Goal: Task Accomplishment & Management: Manage account settings

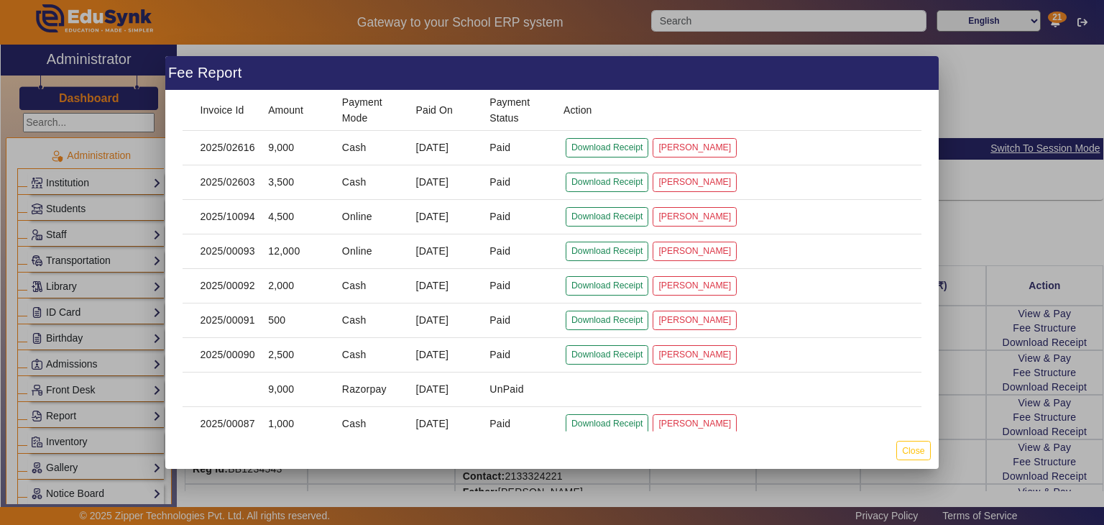
scroll to position [645, 0]
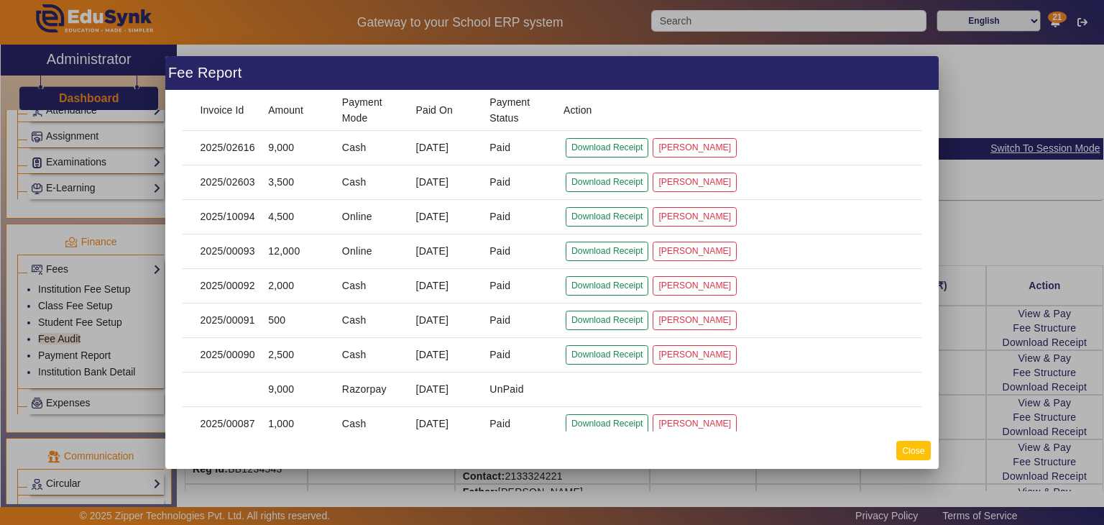
click at [908, 451] on button "Close" at bounding box center [914, 450] width 34 height 19
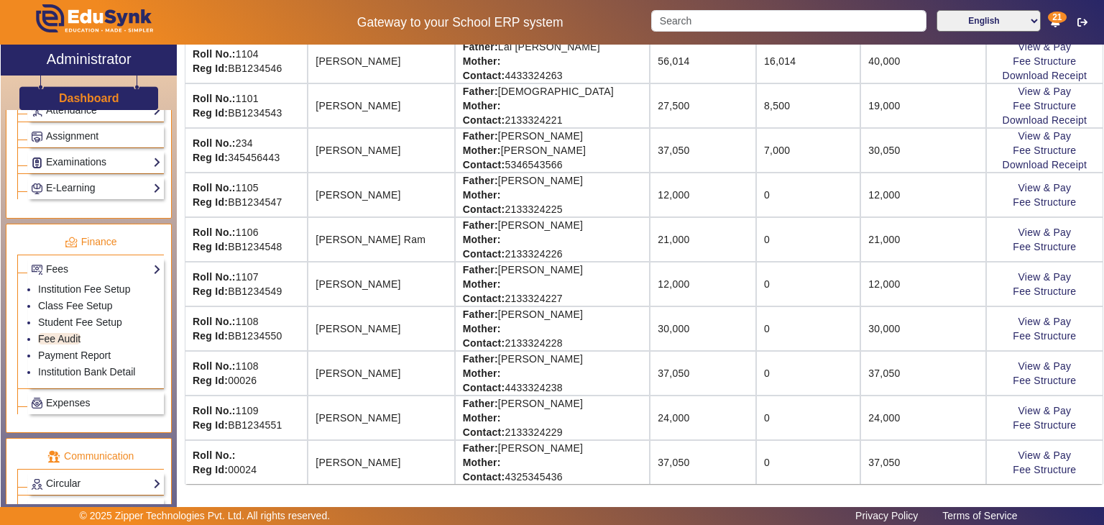
scroll to position [0, 0]
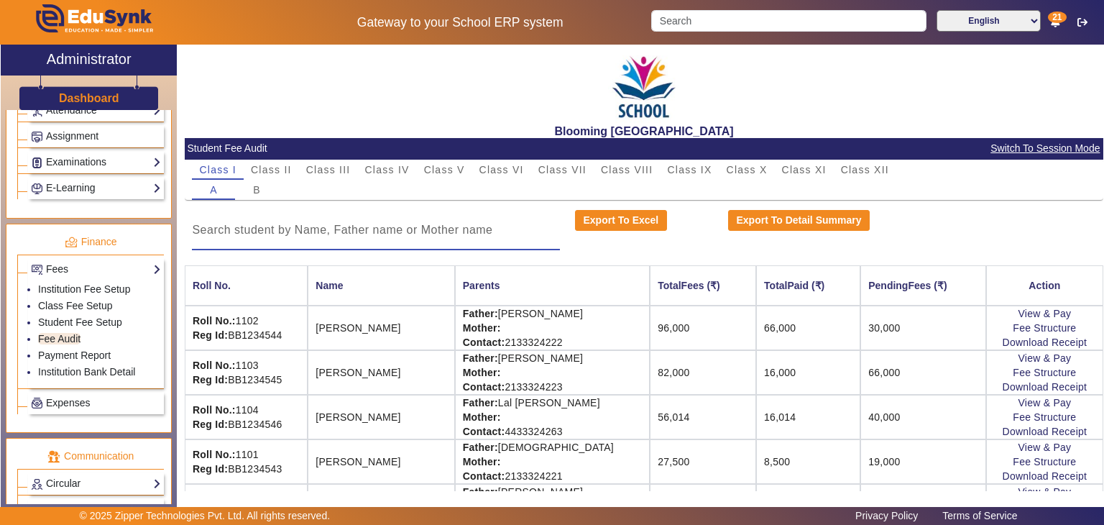
click at [447, 234] on input at bounding box center [376, 229] width 368 height 17
type input "r"
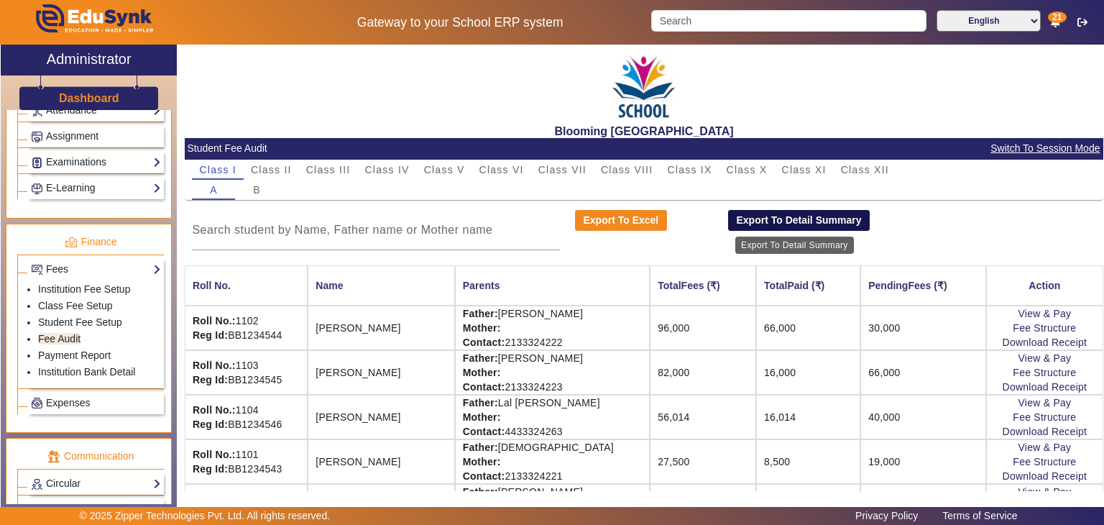
click at [779, 222] on button "Export To Detail Summary" at bounding box center [799, 221] width 142 height 22
click at [753, 226] on button "Export To Detail Summary" at bounding box center [799, 221] width 142 height 22
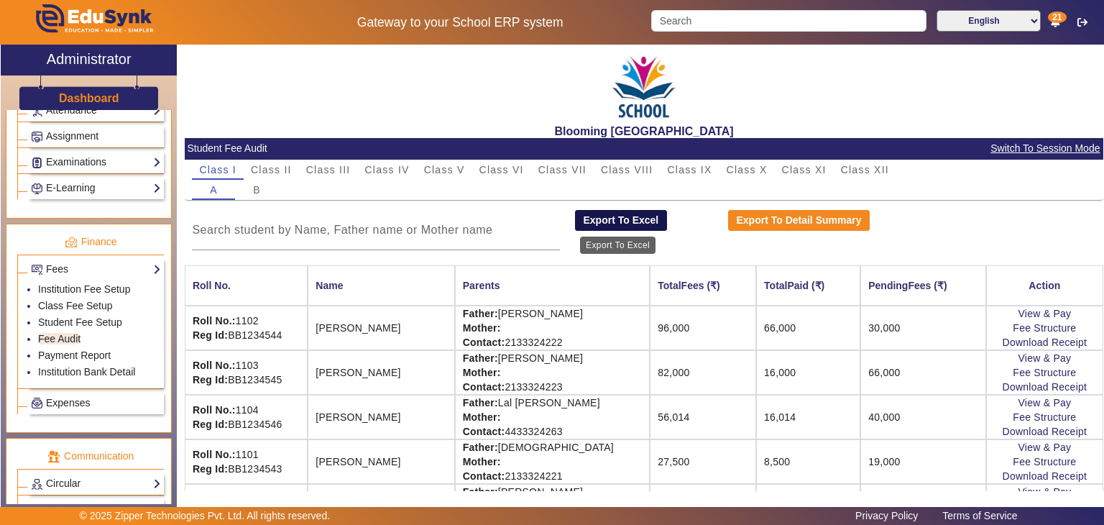
click at [644, 224] on button "Export To Excel" at bounding box center [621, 221] width 92 height 22
click at [621, 216] on button "Export To Excel" at bounding box center [621, 221] width 92 height 22
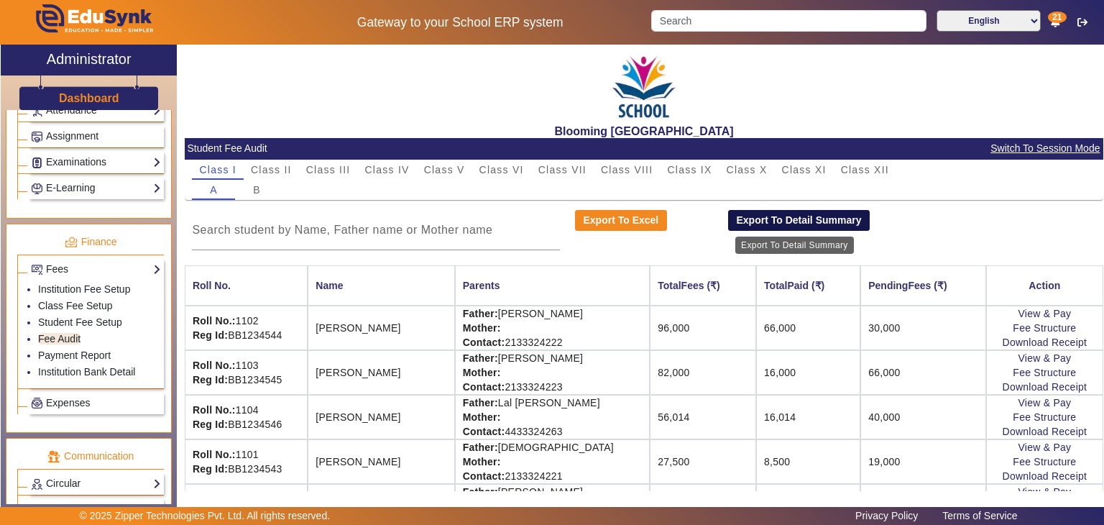
click at [792, 216] on button "Export To Detail Summary" at bounding box center [799, 221] width 142 height 22
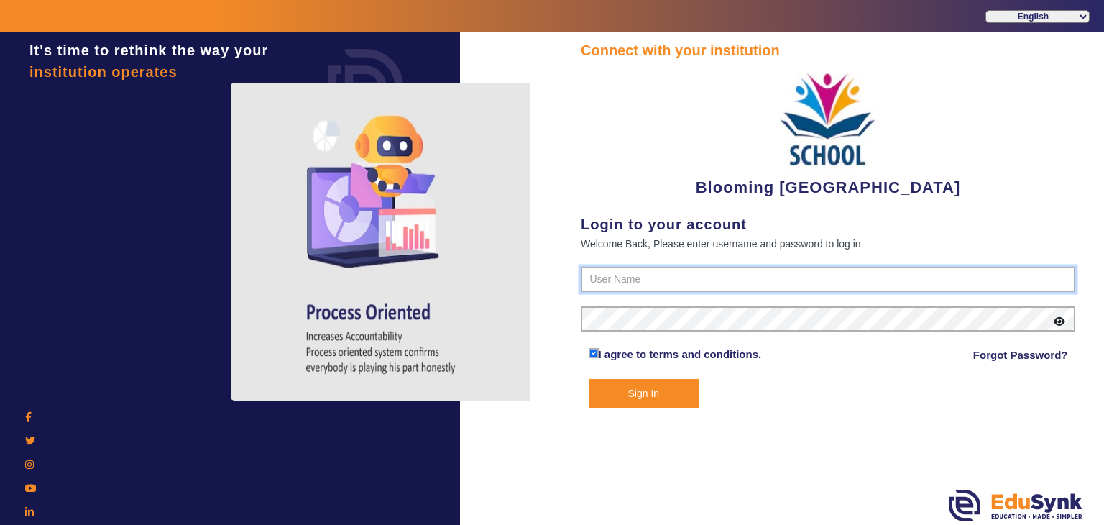
type input "4141419999"
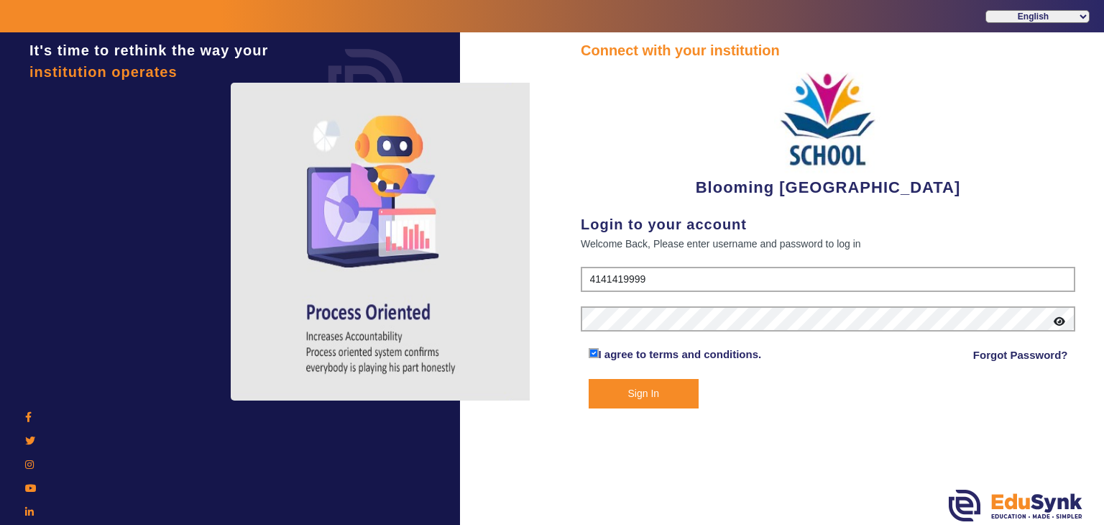
click at [644, 393] on button "Sign In" at bounding box center [644, 393] width 111 height 29
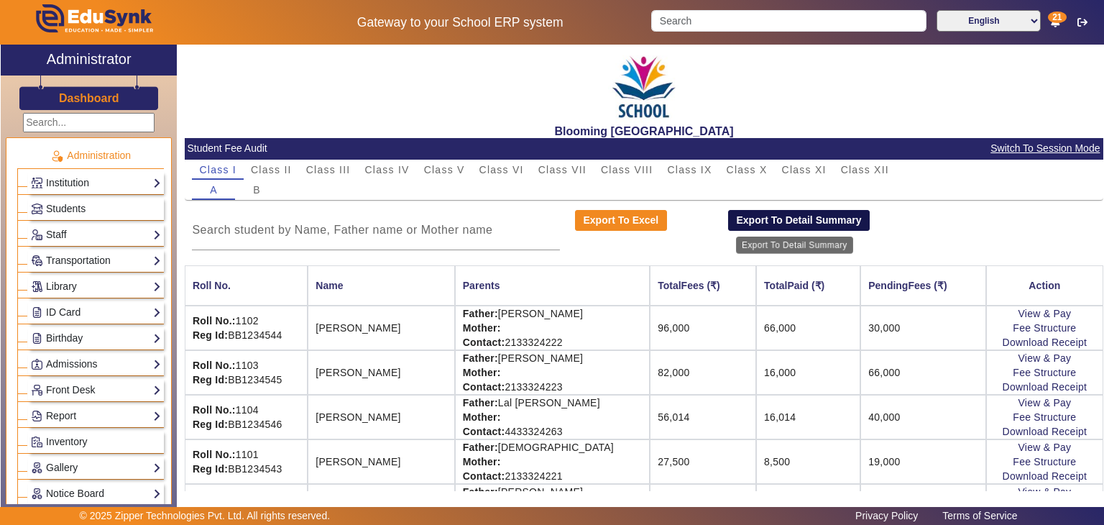
click at [794, 226] on button "Export To Detail Summary" at bounding box center [799, 221] width 142 height 22
click at [778, 223] on button "Export To Detail Summary" at bounding box center [799, 221] width 142 height 22
click at [118, 190] on div "Institution Institution Details Session Configuration Classes/Batches Subjects" at bounding box center [96, 183] width 136 height 22
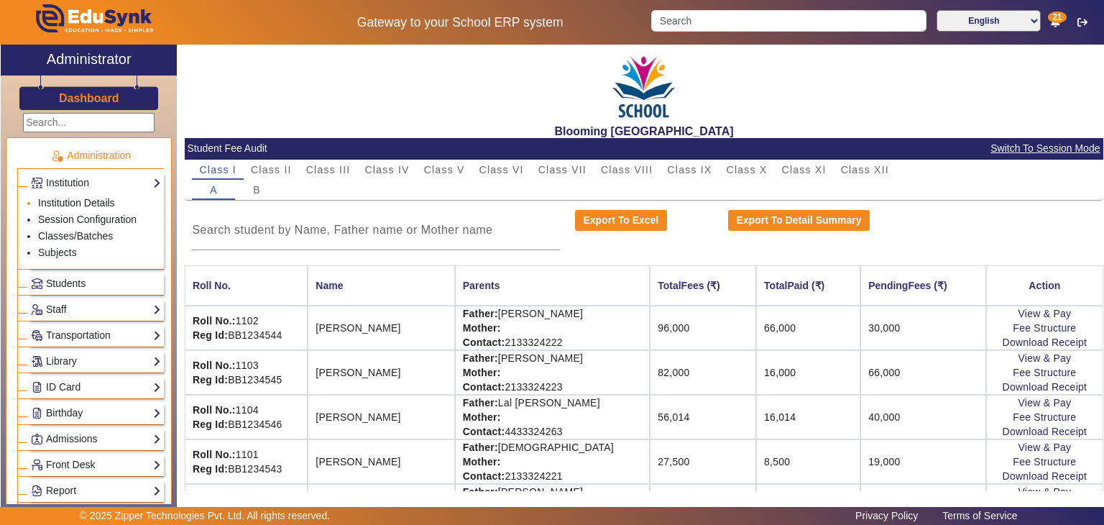
click at [101, 203] on link "Institution Details" at bounding box center [76, 203] width 77 height 12
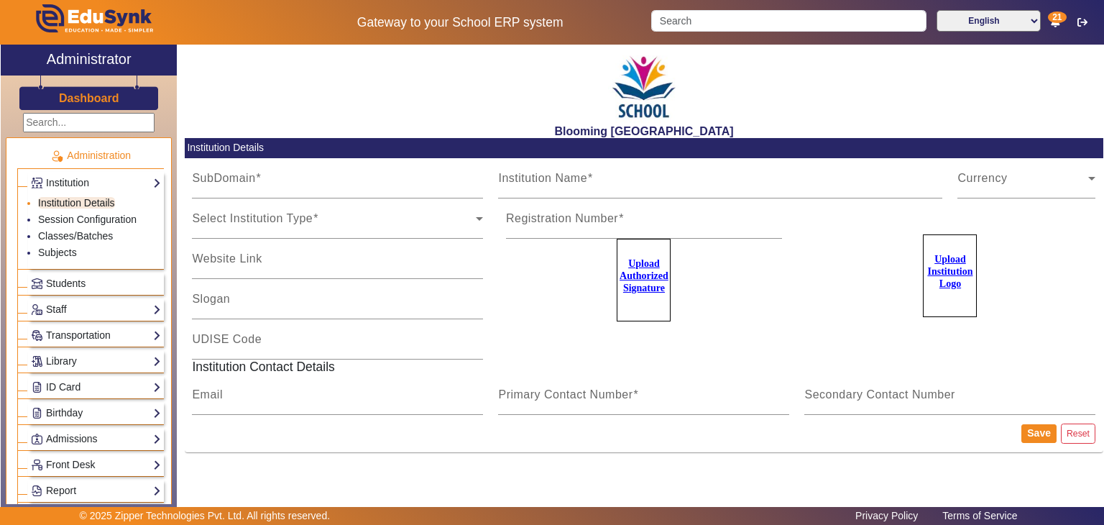
type input "bloomingbuds"
type input "Blooming [GEOGRAPHIC_DATA]"
type input "[DOMAIN_NAME]"
type input "Prepare for a better [DATE]"
type input "KA123441211/93"
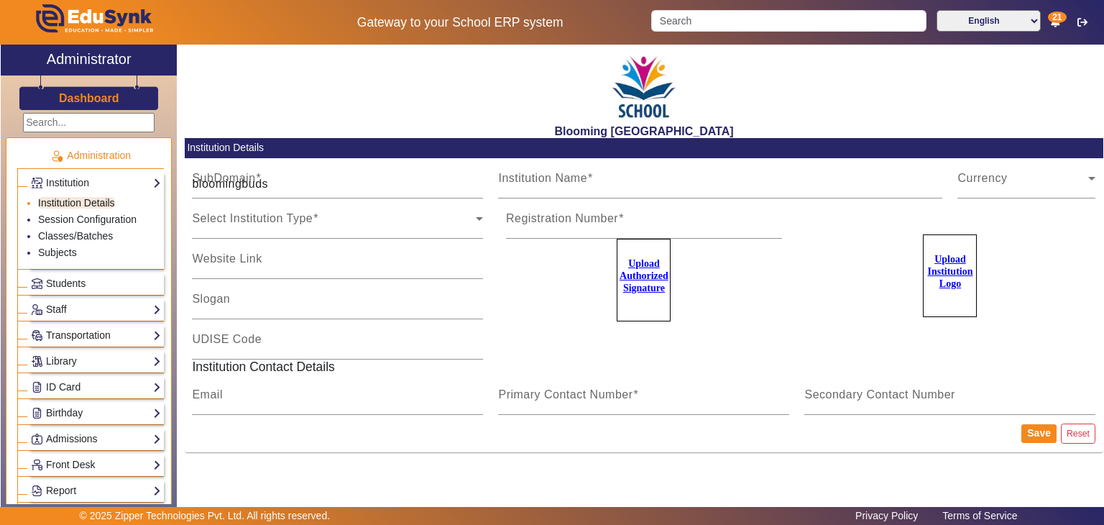
type input "[EMAIL_ADDRESS][DOMAIN_NAME]"
type input "4141419999"
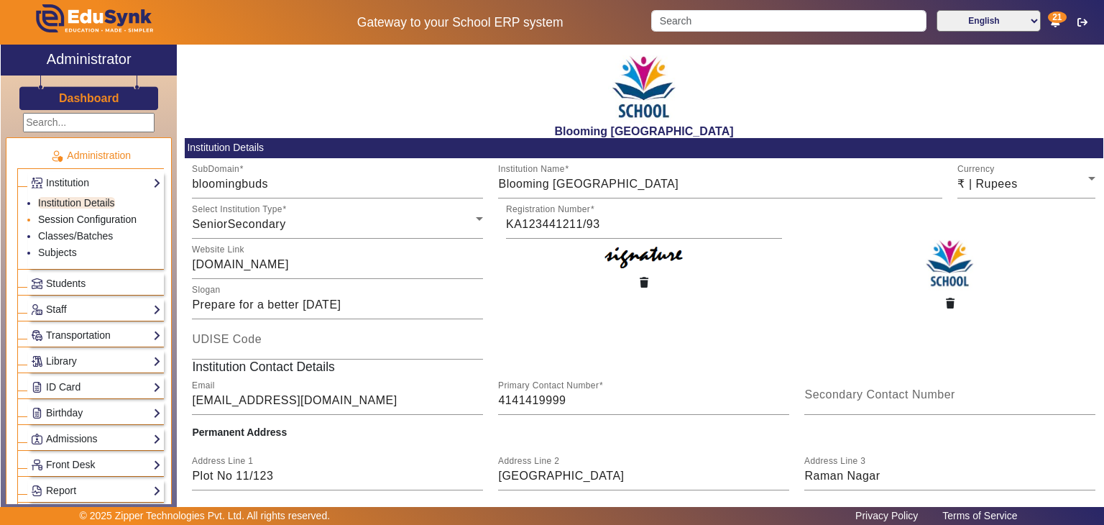
click at [102, 214] on link "Session Configuration" at bounding box center [87, 220] width 99 height 12
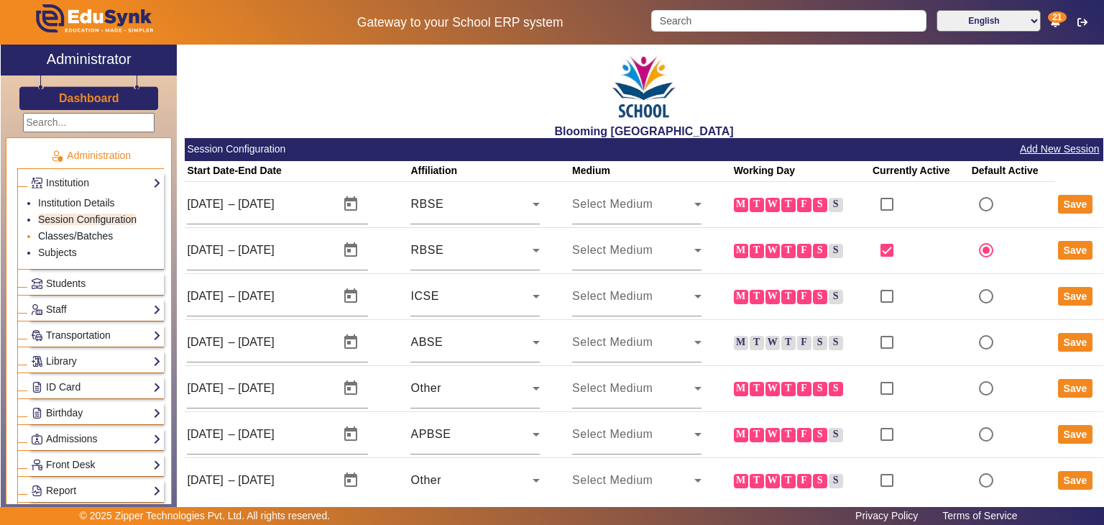
click at [96, 233] on link "Classes/Batches" at bounding box center [75, 236] width 75 height 12
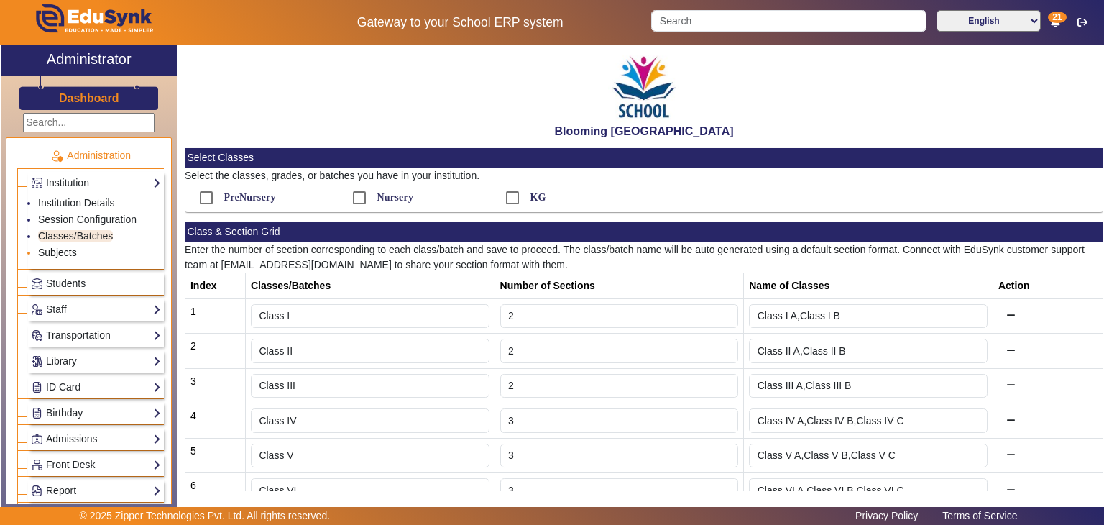
click at [61, 248] on link "Subjects" at bounding box center [57, 253] width 39 height 12
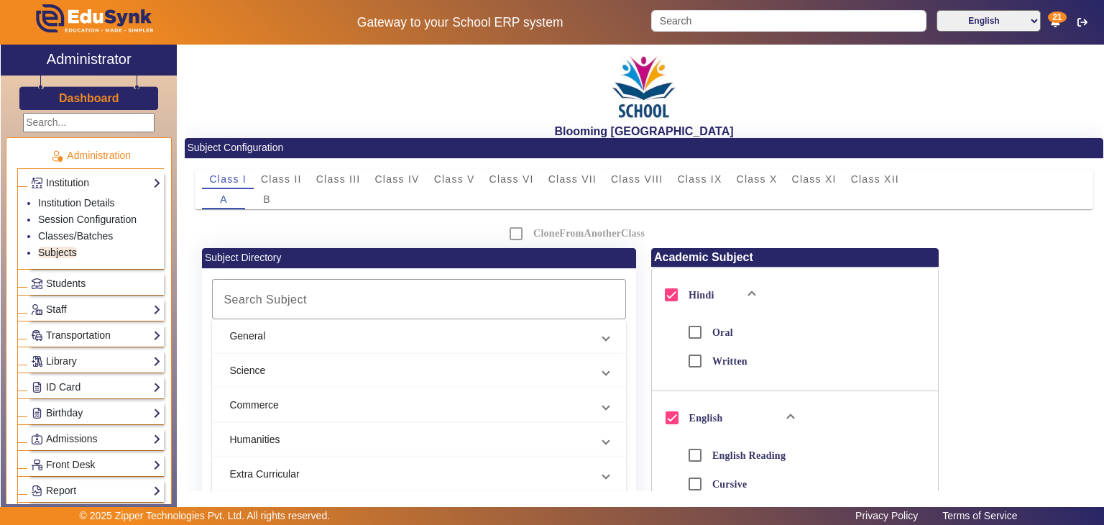
scroll to position [344, 0]
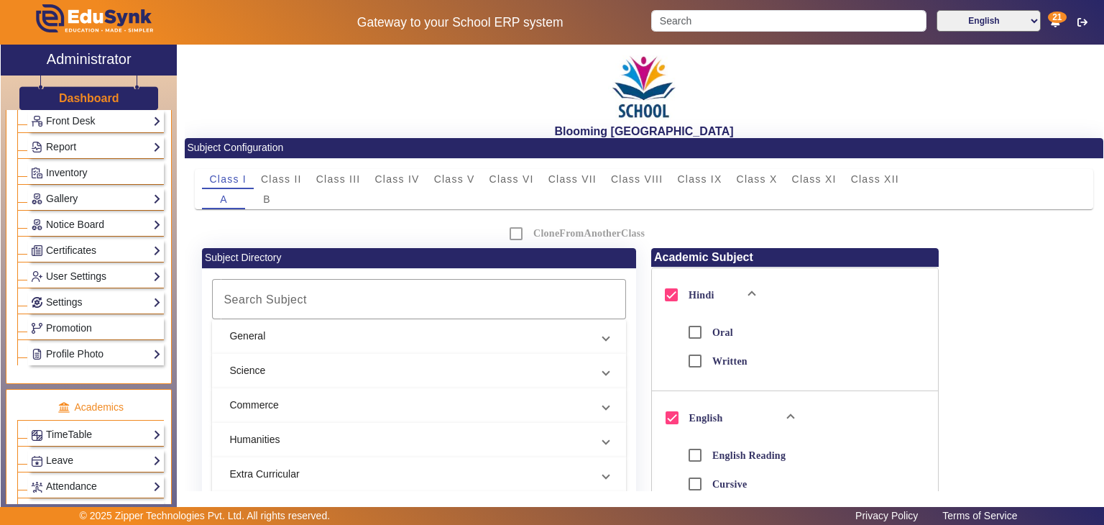
click at [72, 99] on h3 "Dashboard" at bounding box center [89, 98] width 60 height 14
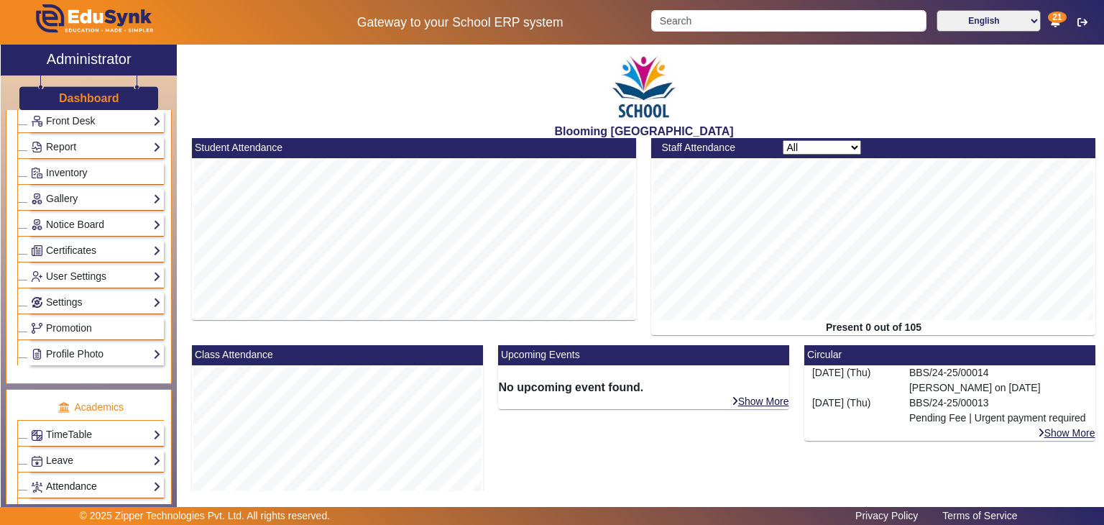
click at [101, 478] on link "Attendance" at bounding box center [96, 486] width 130 height 17
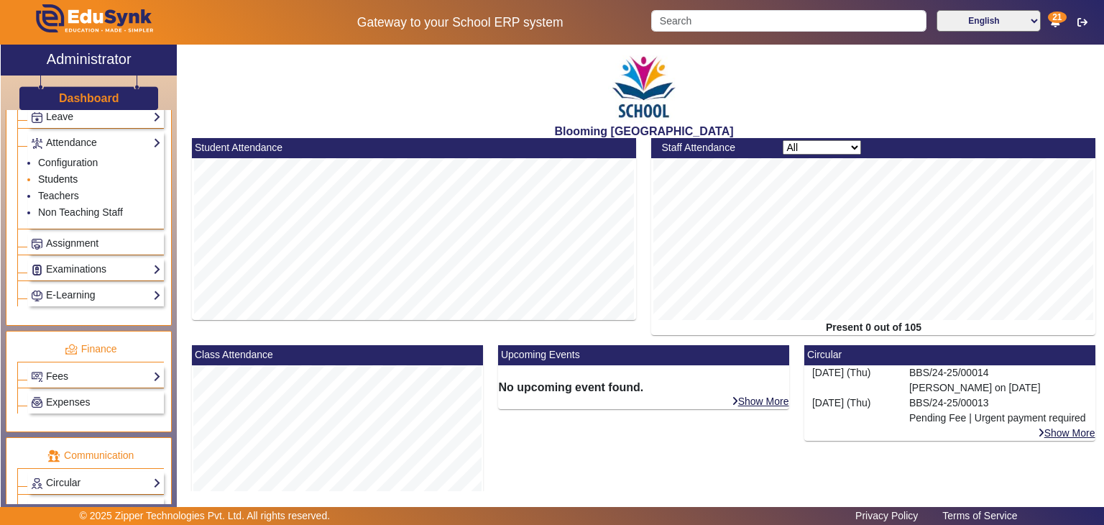
click at [60, 173] on link "Students" at bounding box center [58, 179] width 40 height 12
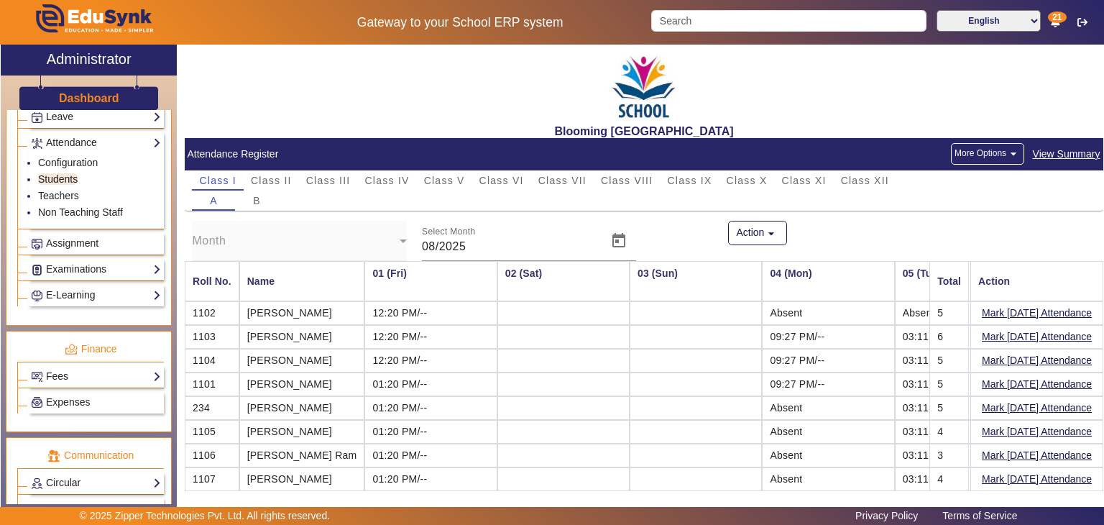
scroll to position [0, 1869]
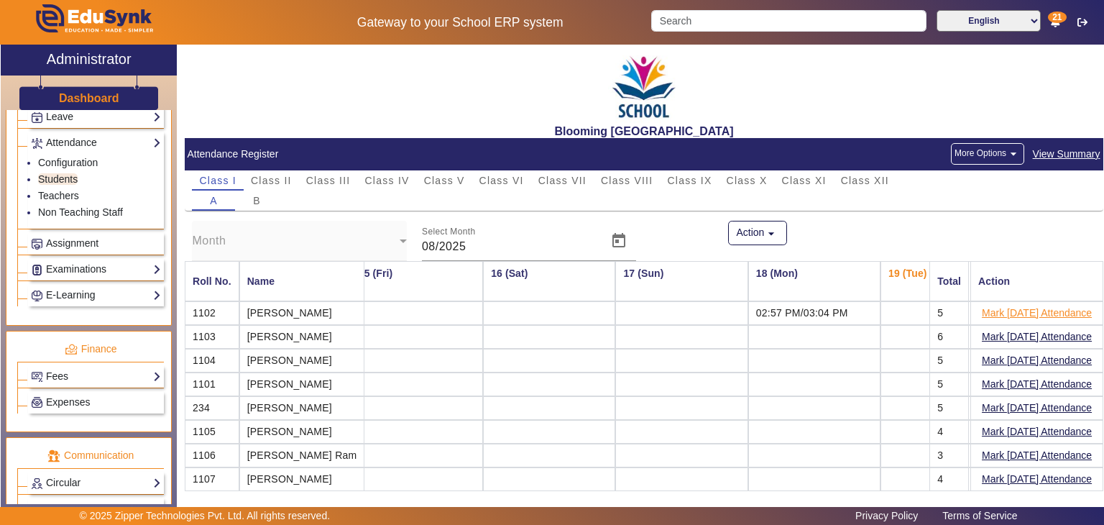
click at [1010, 319] on button "Mark [DATE] Attendance" at bounding box center [1037, 313] width 113 height 18
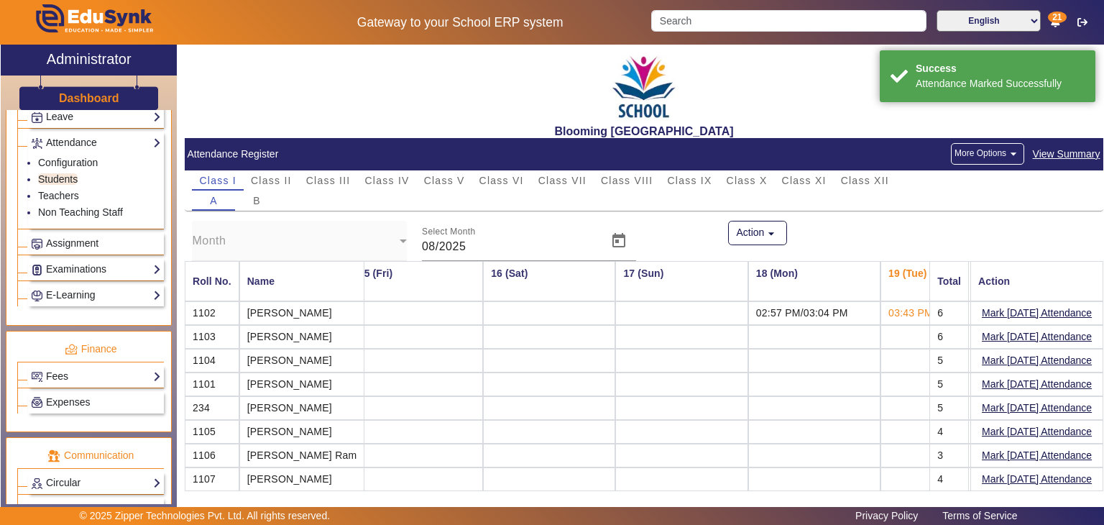
click at [1020, 346] on mat-cell "Mark [DATE] Attendance" at bounding box center [1037, 337] width 133 height 24
click at [1020, 344] on mat-cell "Mark [DATE] Attendance" at bounding box center [1037, 337] width 133 height 24
click at [1020, 337] on button "Mark [DATE] Attendance" at bounding box center [1037, 337] width 113 height 18
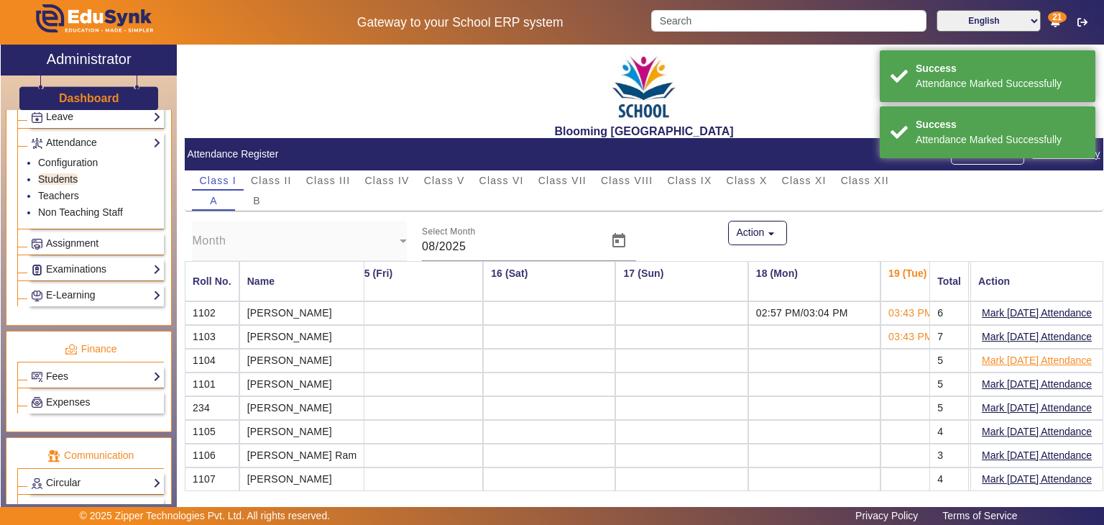
click at [1012, 359] on button "Mark [DATE] Attendance" at bounding box center [1037, 361] width 113 height 18
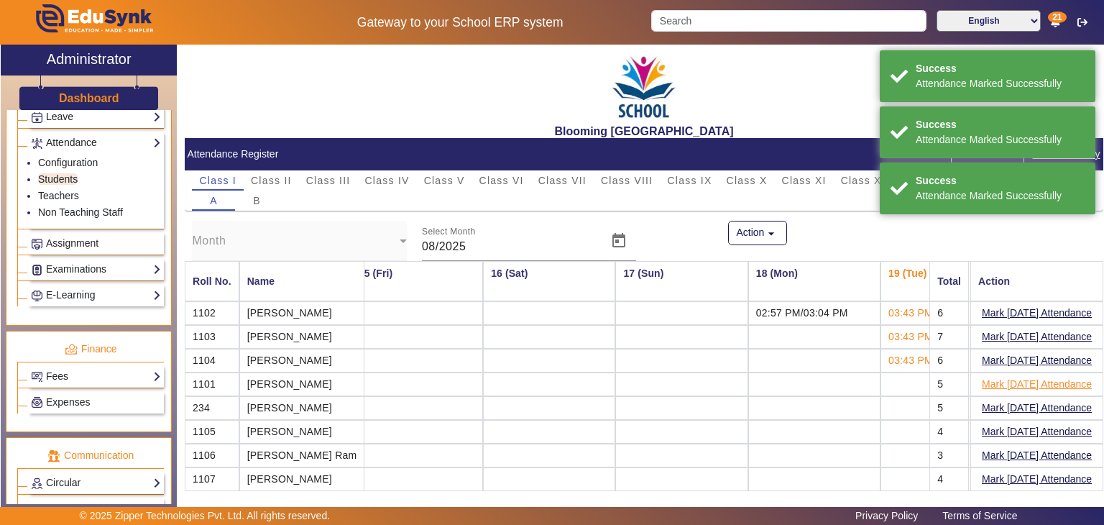
click at [1012, 376] on button "Mark [DATE] Attendance" at bounding box center [1037, 384] width 113 height 18
click at [1015, 402] on button "Mark [DATE] Attendance" at bounding box center [1037, 408] width 113 height 18
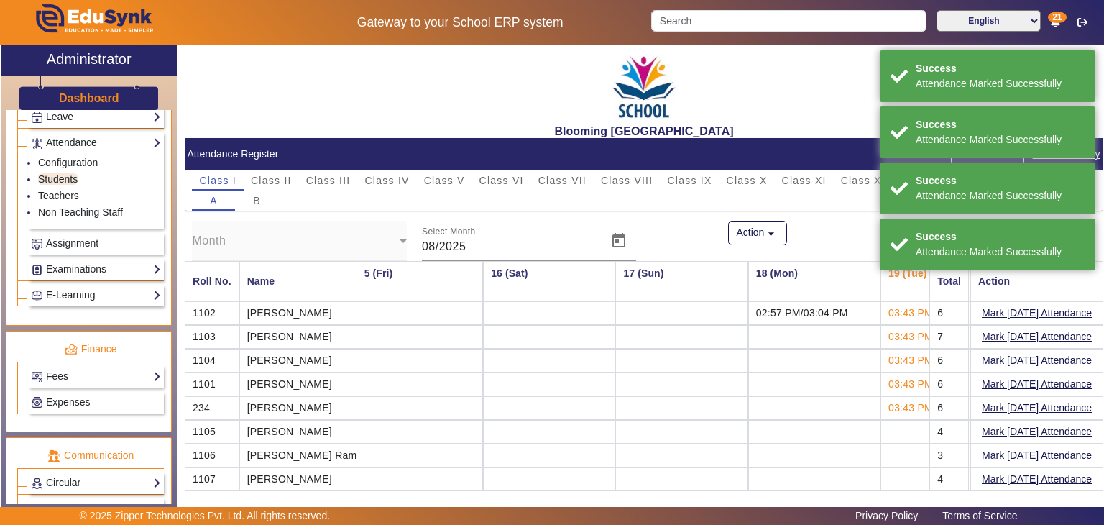
click at [1010, 426] on button "Mark [DATE] Attendance" at bounding box center [1037, 432] width 113 height 18
click at [1013, 449] on button "Mark [DATE] Attendance" at bounding box center [1037, 456] width 113 height 18
click at [1013, 471] on button "Mark [DATE] Attendance" at bounding box center [1037, 479] width 113 height 18
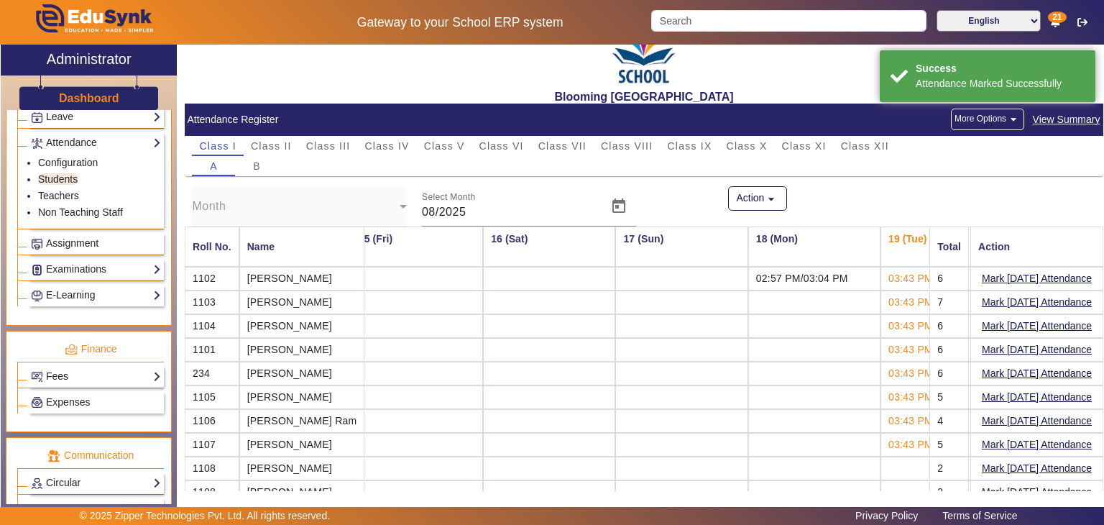
scroll to position [68, 0]
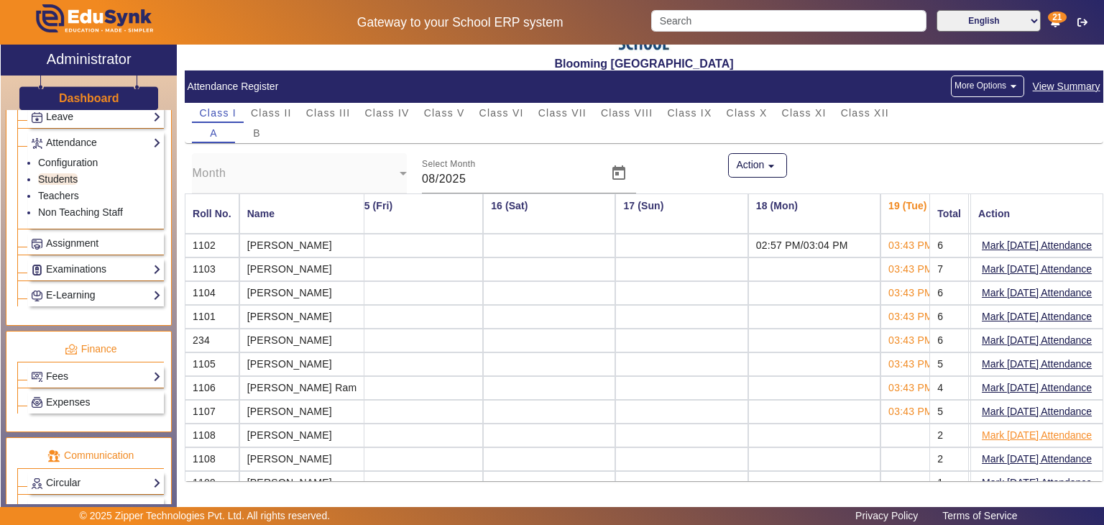
click at [994, 426] on button "Mark [DATE] Attendance" at bounding box center [1037, 435] width 113 height 18
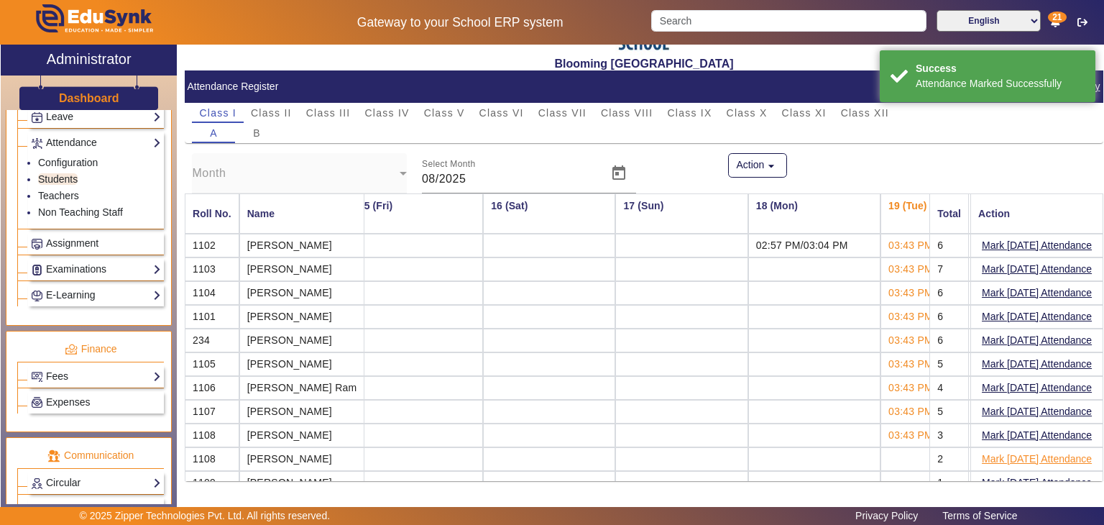
click at [996, 455] on button "Mark [DATE] Attendance" at bounding box center [1037, 459] width 113 height 18
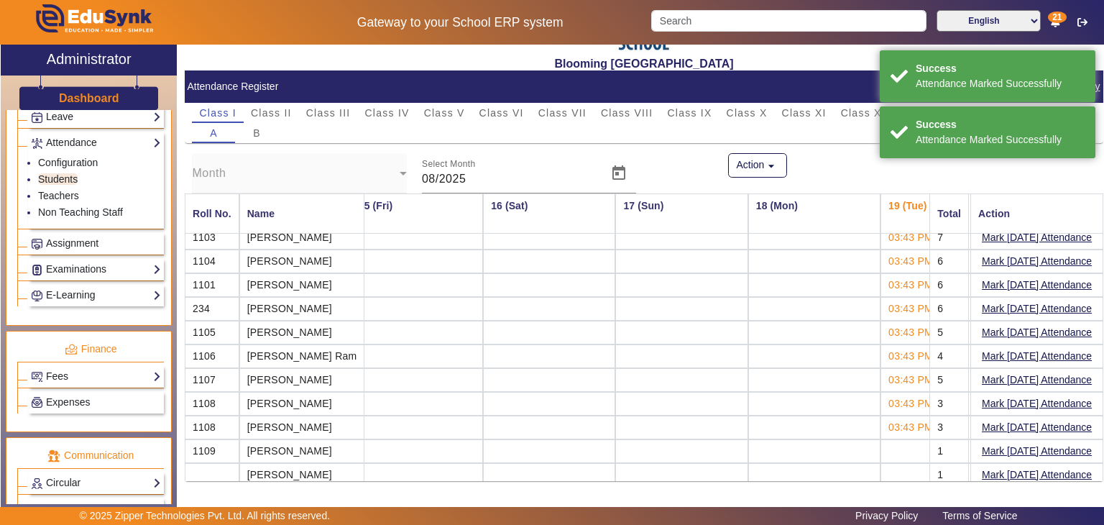
scroll to position [37, 1869]
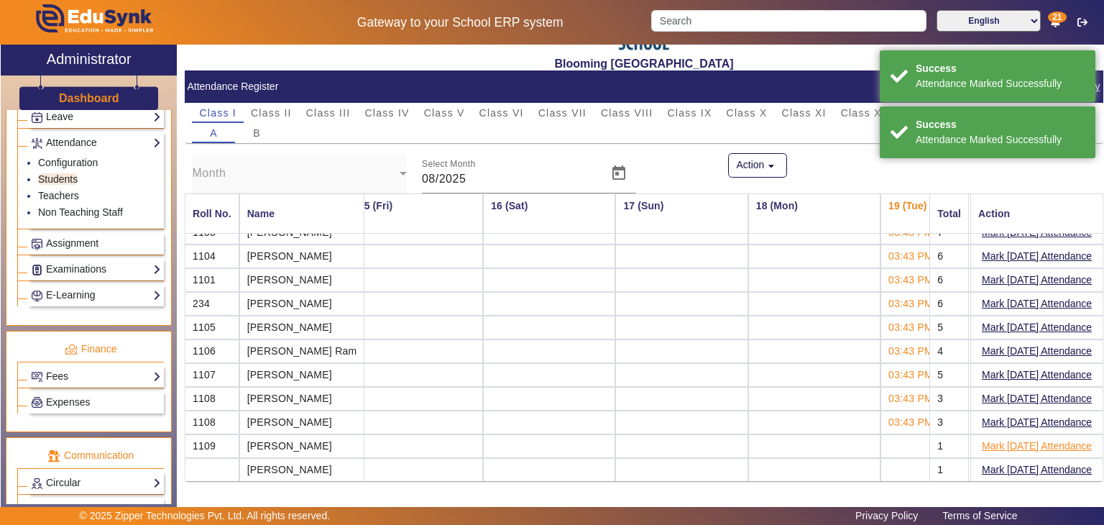
click at [1023, 440] on button "Mark [DATE] Attendance" at bounding box center [1037, 446] width 113 height 18
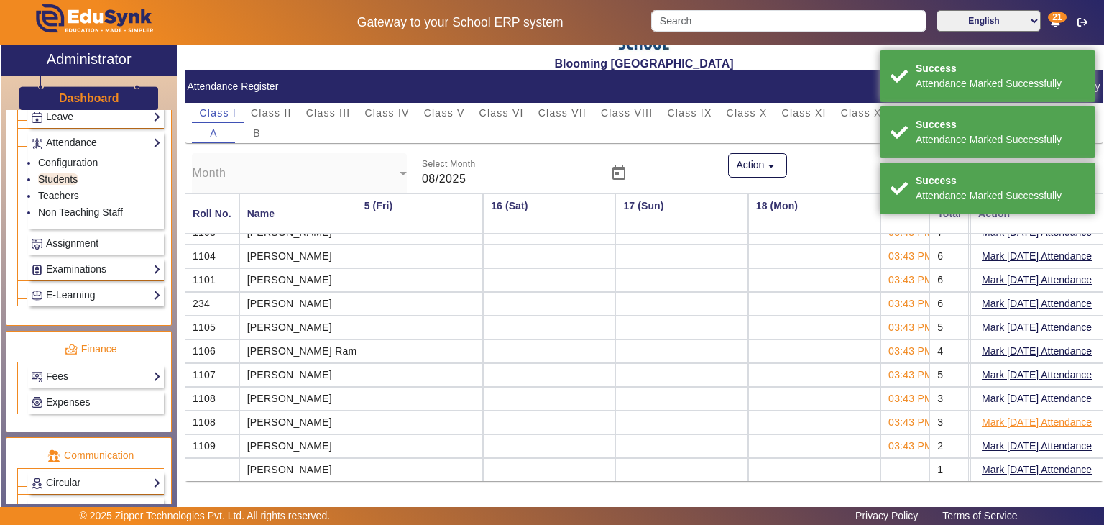
scroll to position [0, 1869]
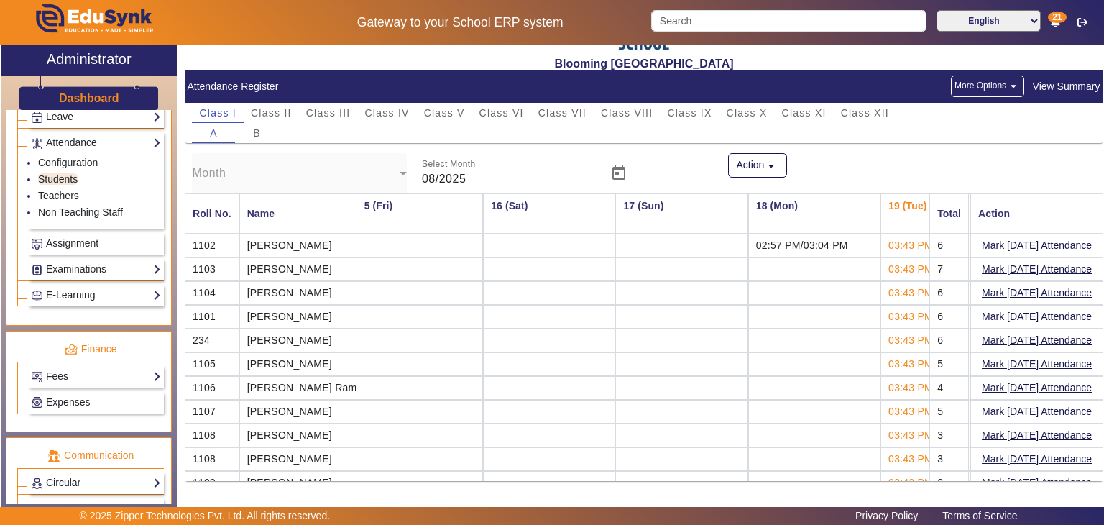
click at [114, 91] on h3 "Dashboard" at bounding box center [89, 98] width 60 height 14
